Goal: Find specific page/section: Find specific page/section

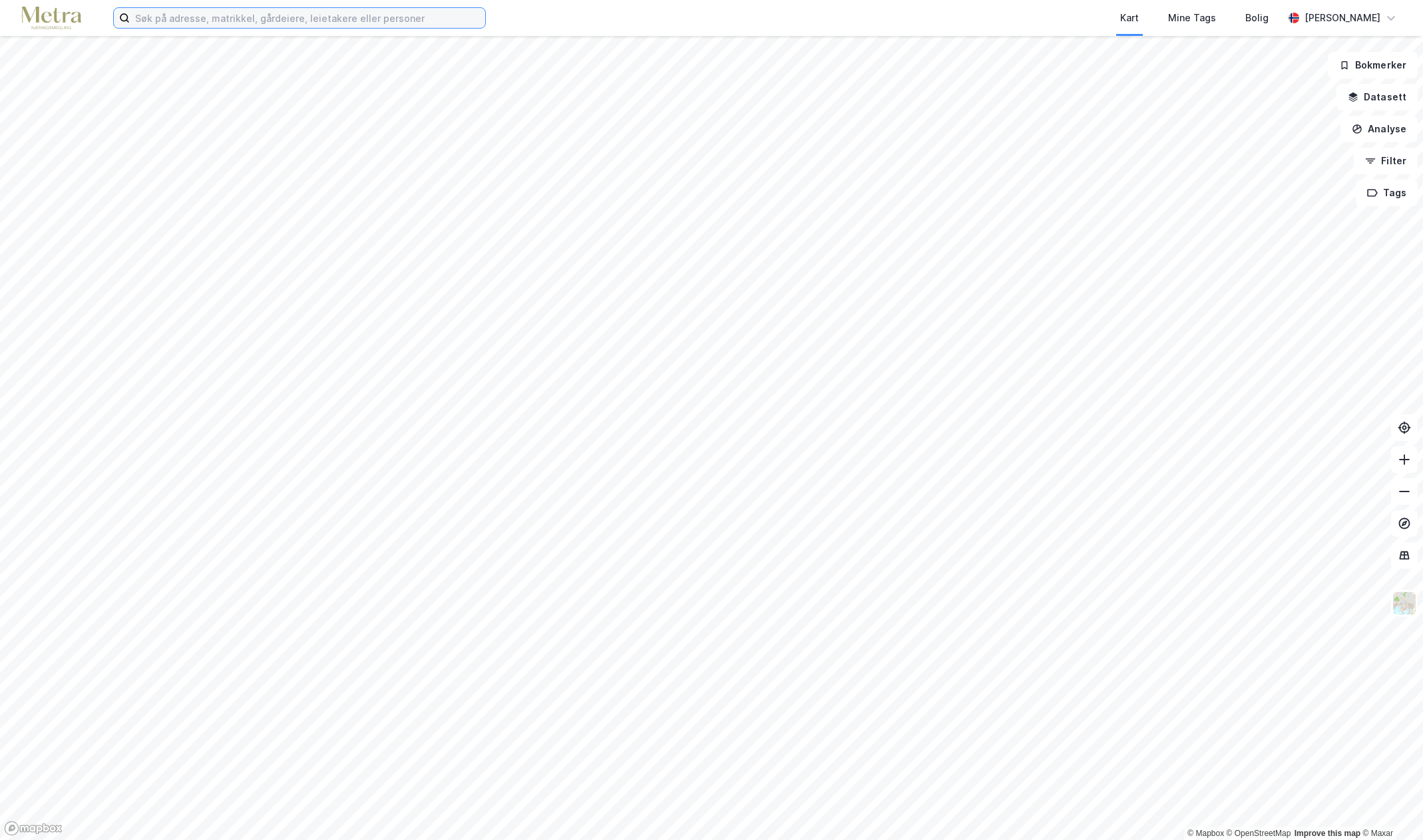
click at [171, 20] on input at bounding box center [307, 17] width 356 height 20
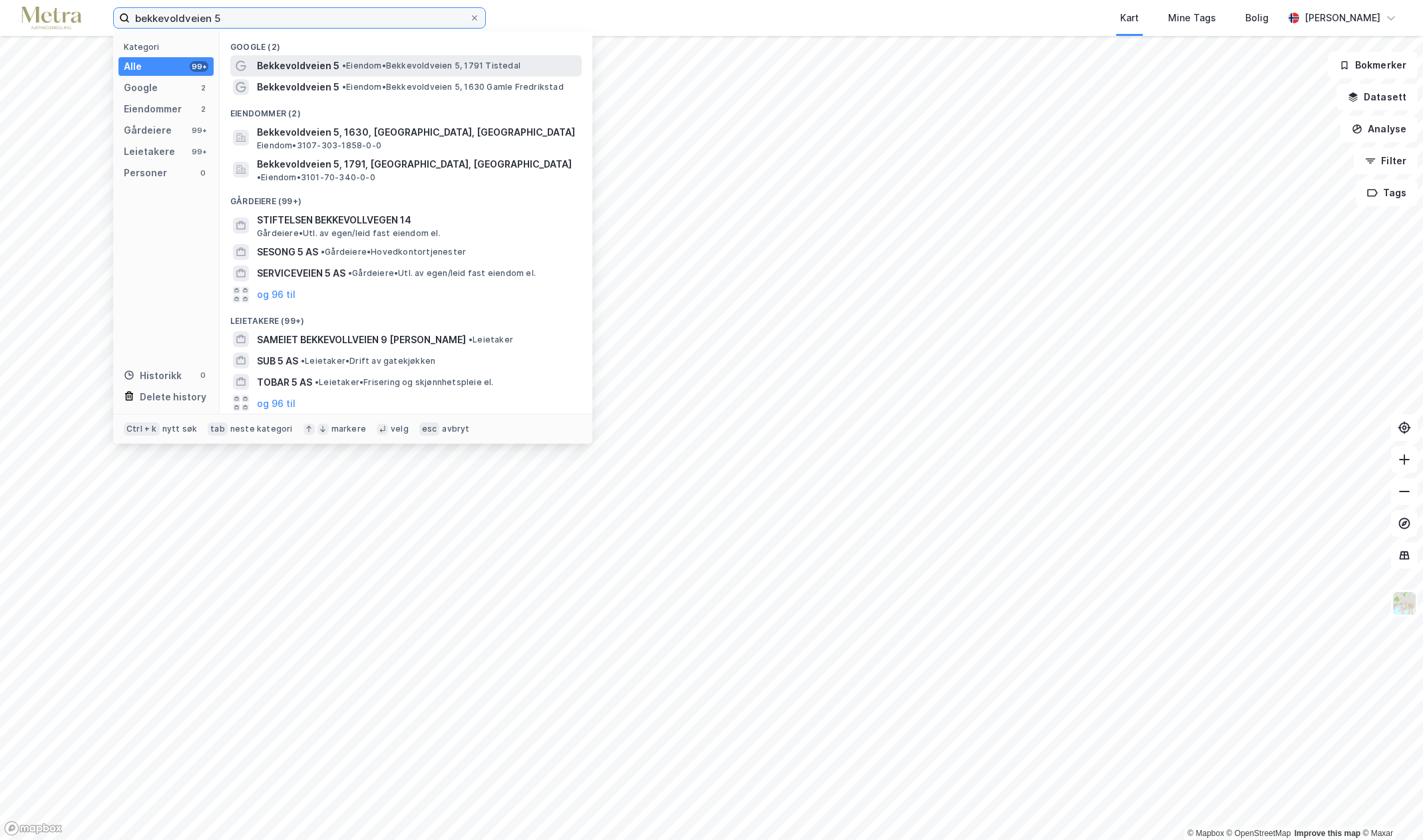
type input "bekkevoldveien 5"
click at [331, 68] on span "Bekkevoldveien 5" at bounding box center [298, 66] width 83 height 16
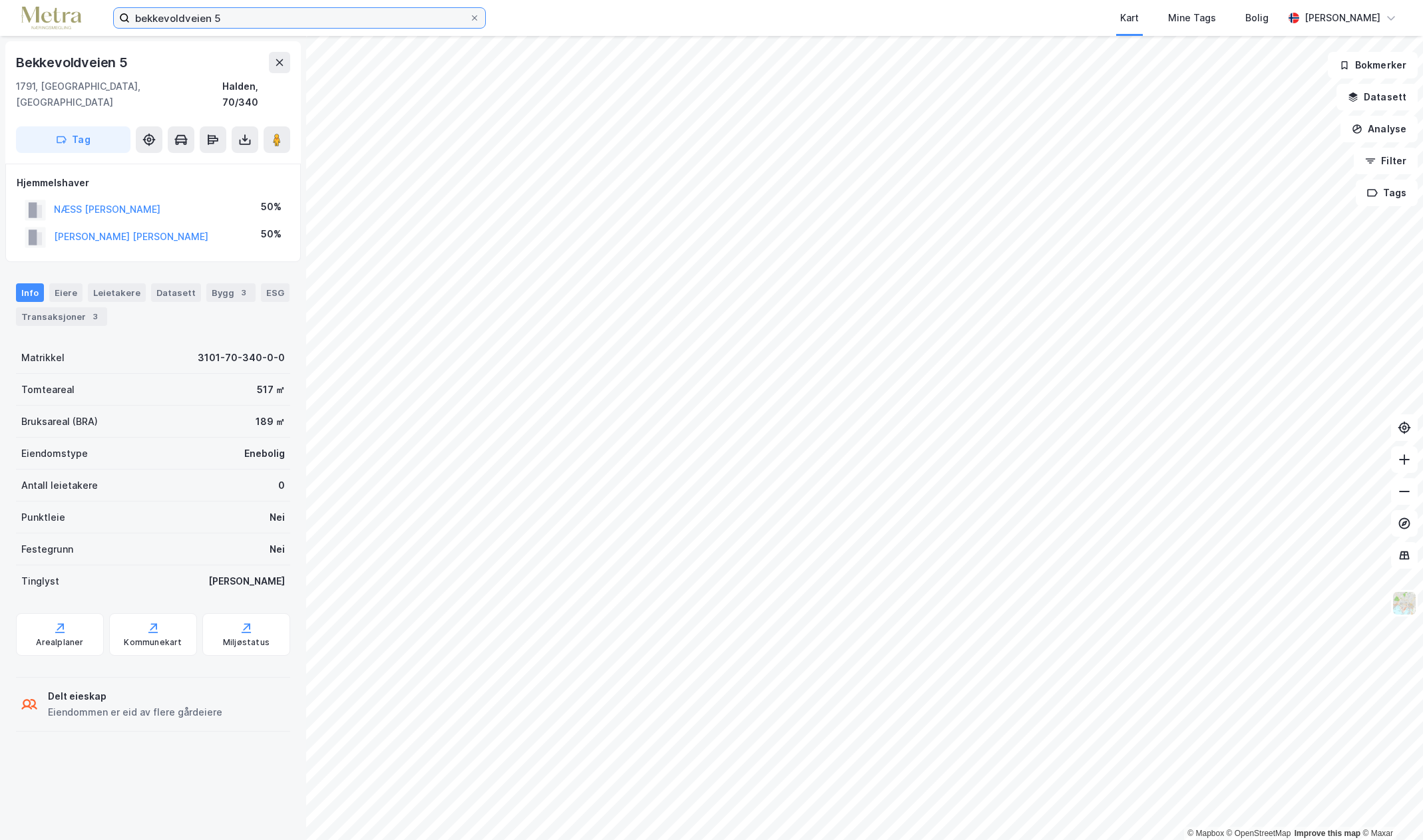
click at [252, 10] on input "bekkevoldveien 5" at bounding box center [299, 17] width 340 height 20
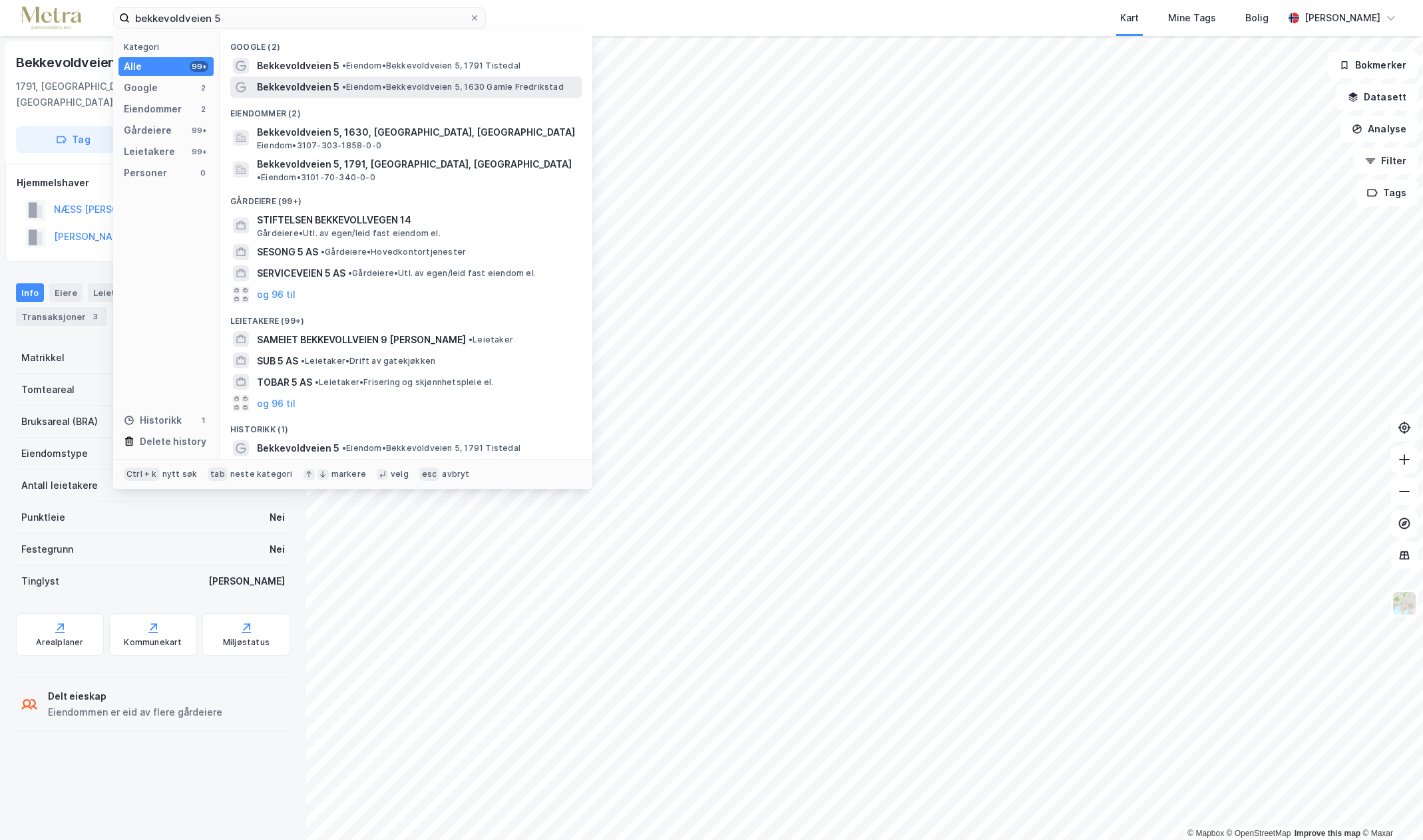
click at [312, 90] on span "Bekkevoldveien 5" at bounding box center [298, 87] width 83 height 16
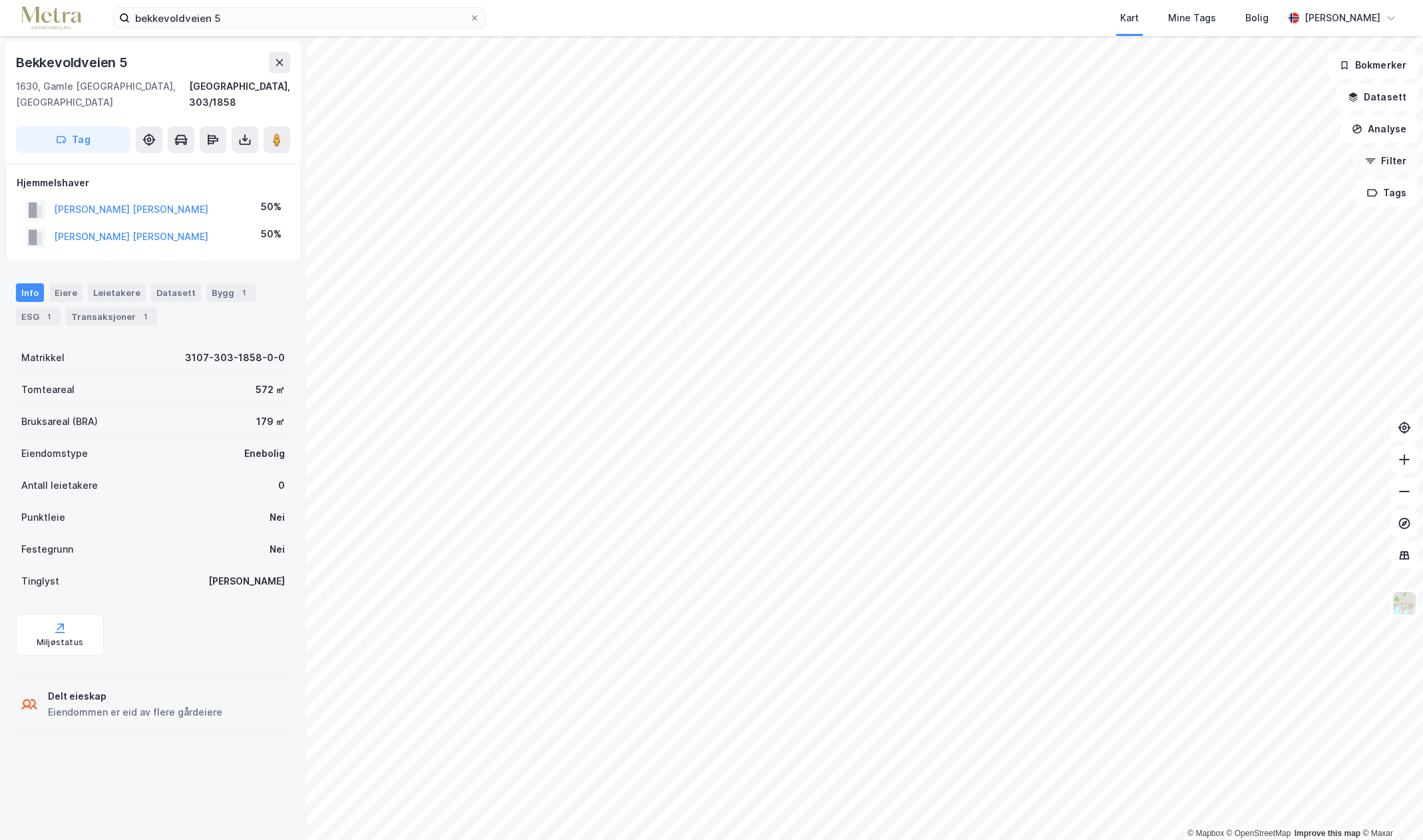
click at [1386, 165] on button "Filter" at bounding box center [1385, 160] width 64 height 26
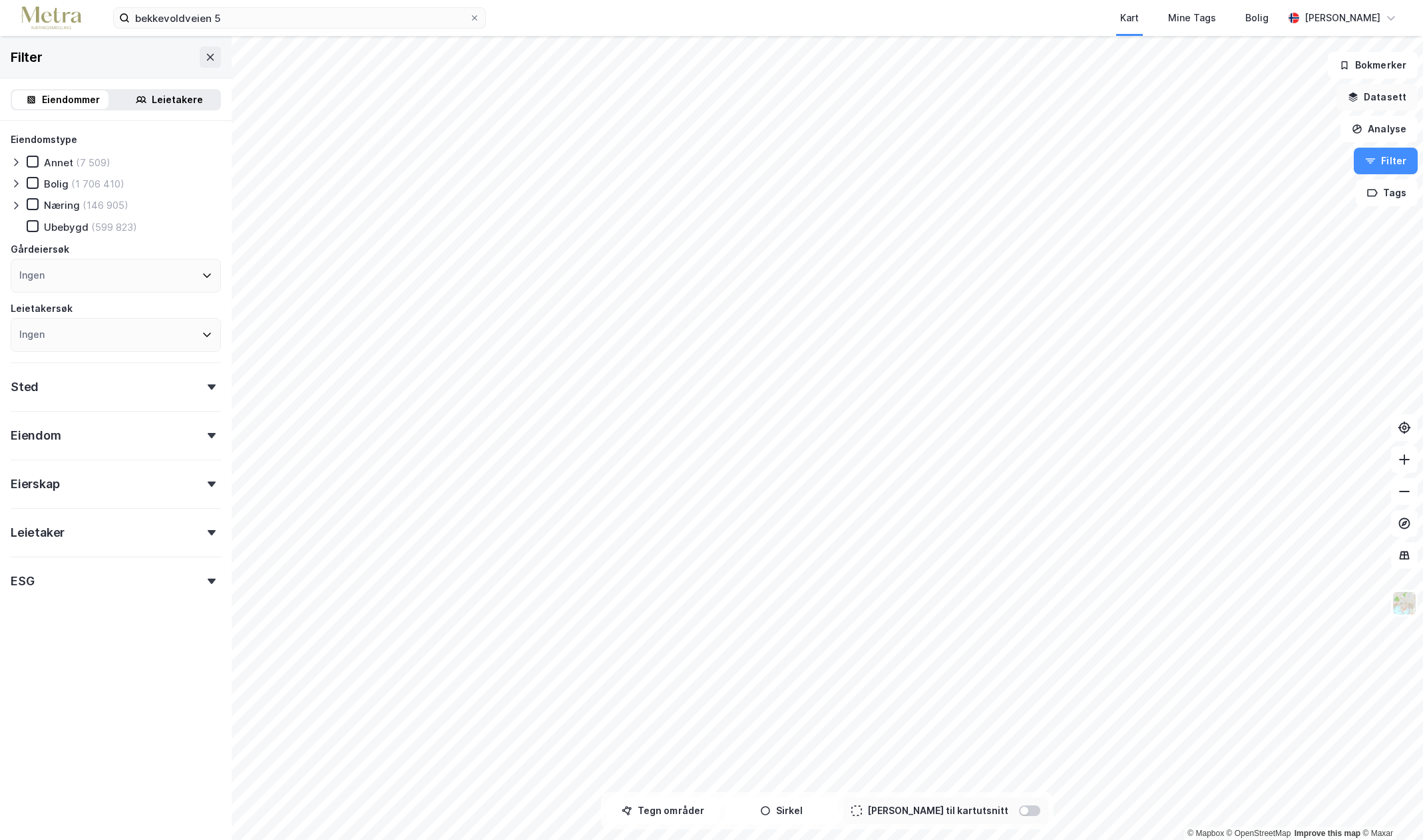
click at [1372, 99] on button "Datasett" at bounding box center [1376, 96] width 81 height 26
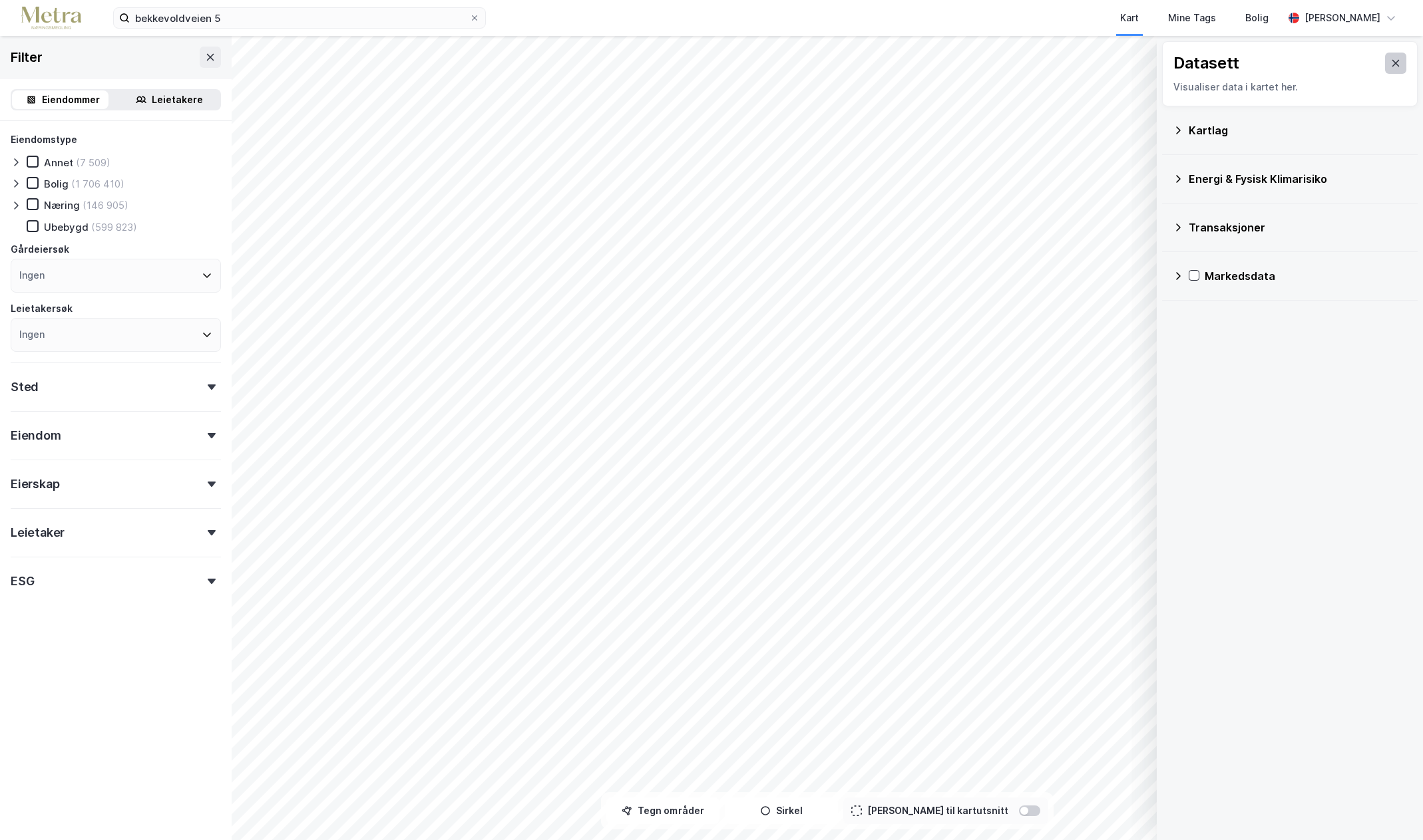
click at [1391, 63] on icon at bounding box center [1396, 63] width 10 height 10
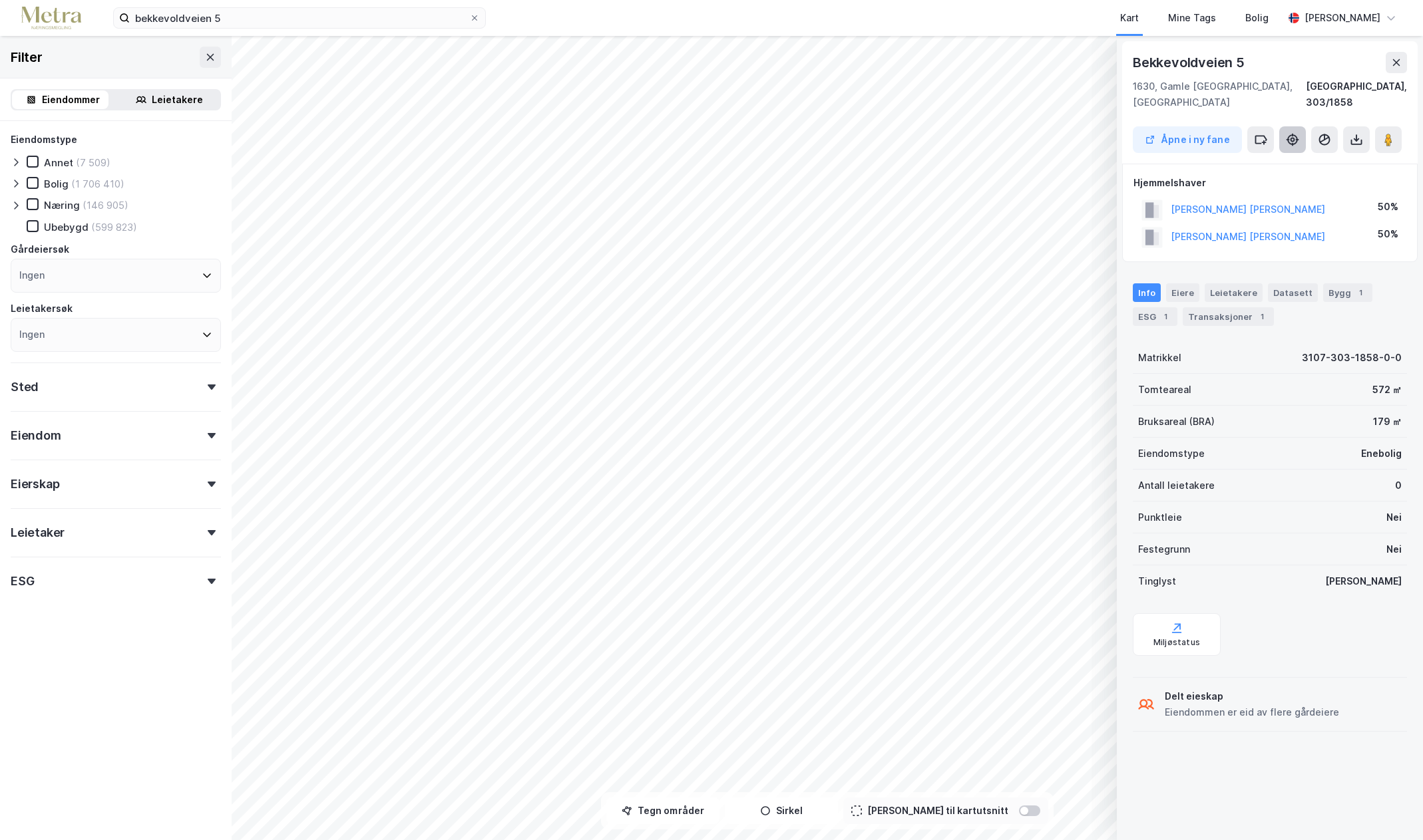
click at [1289, 135] on icon at bounding box center [1292, 140] width 10 height 10
click at [800, 815] on button "Sirkel" at bounding box center [781, 810] width 113 height 26
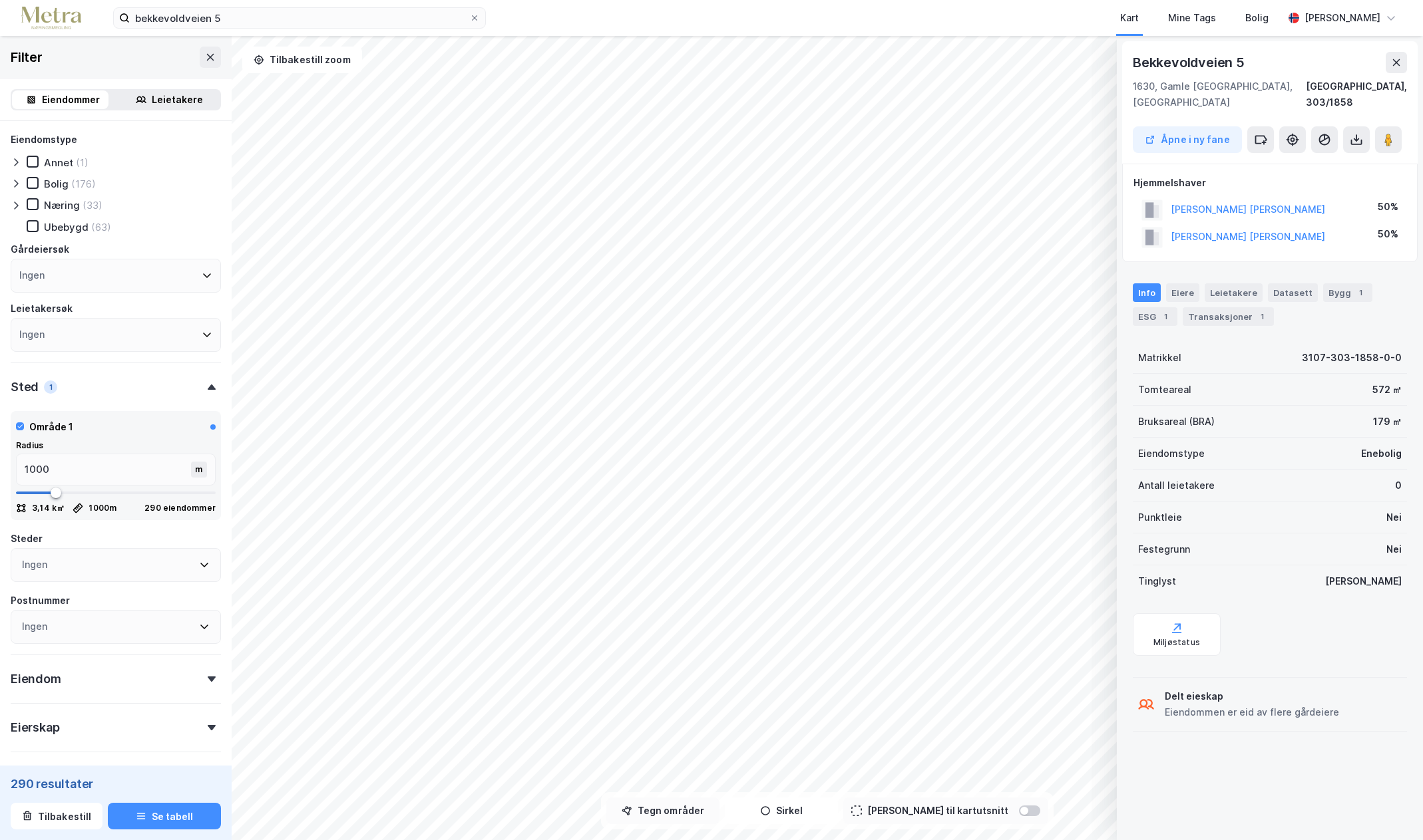
click at [694, 815] on button "Tegn områder" at bounding box center [663, 810] width 113 height 26
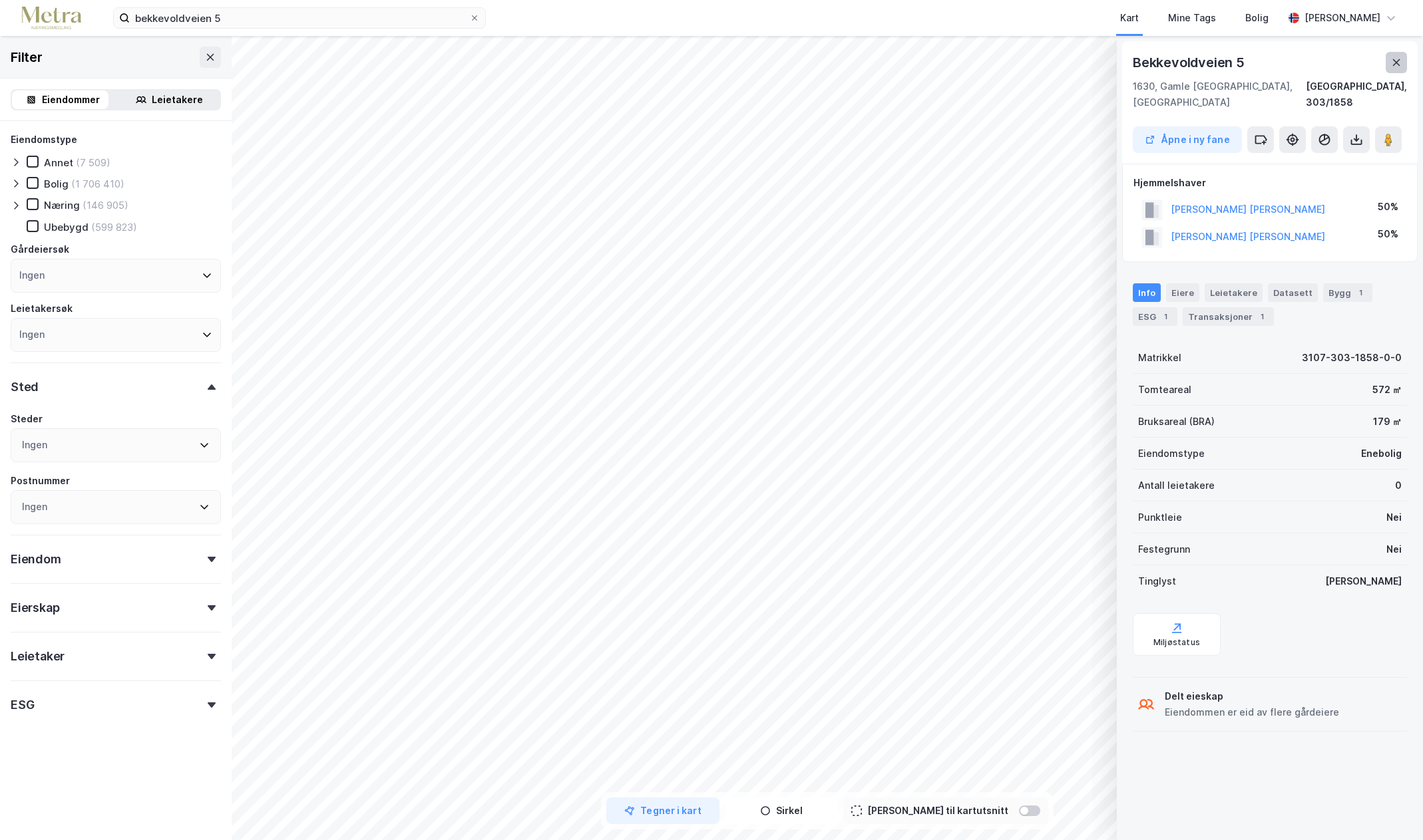
click at [1403, 65] on button at bounding box center [1396, 62] width 21 height 21
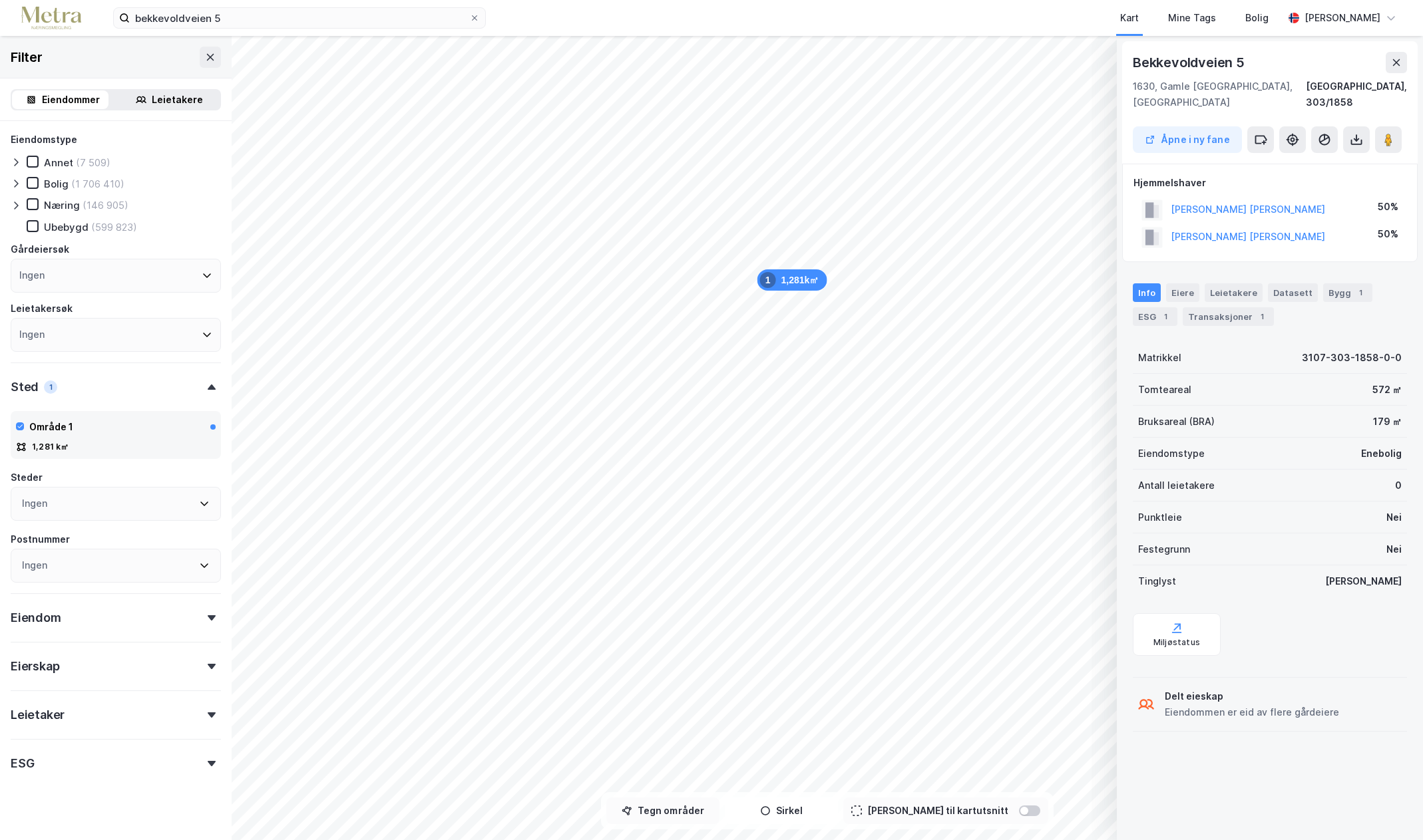
click at [706, 824] on button "Tegn områder" at bounding box center [663, 810] width 113 height 26
click at [911, 507] on div "29,1m" at bounding box center [914, 509] width 39 height 41
